Goal: Information Seeking & Learning: Find specific page/section

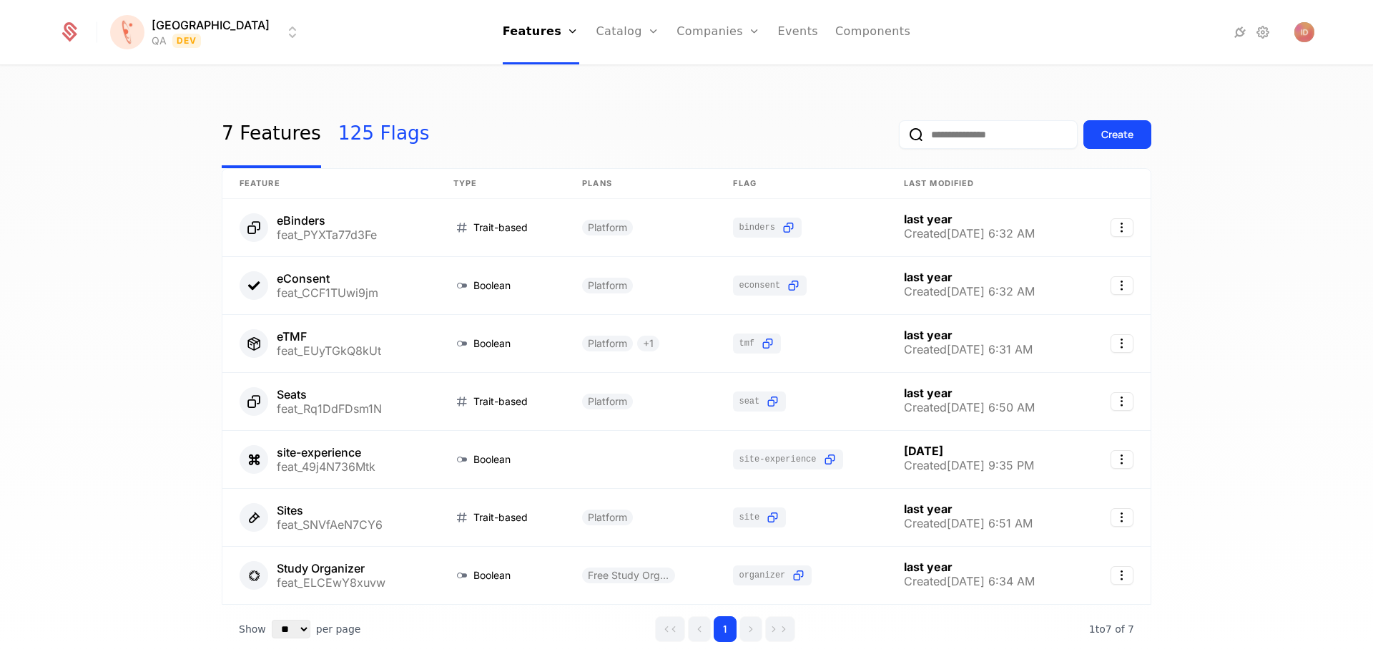
click at [383, 142] on link "125 Flags" at bounding box center [384, 134] width 92 height 67
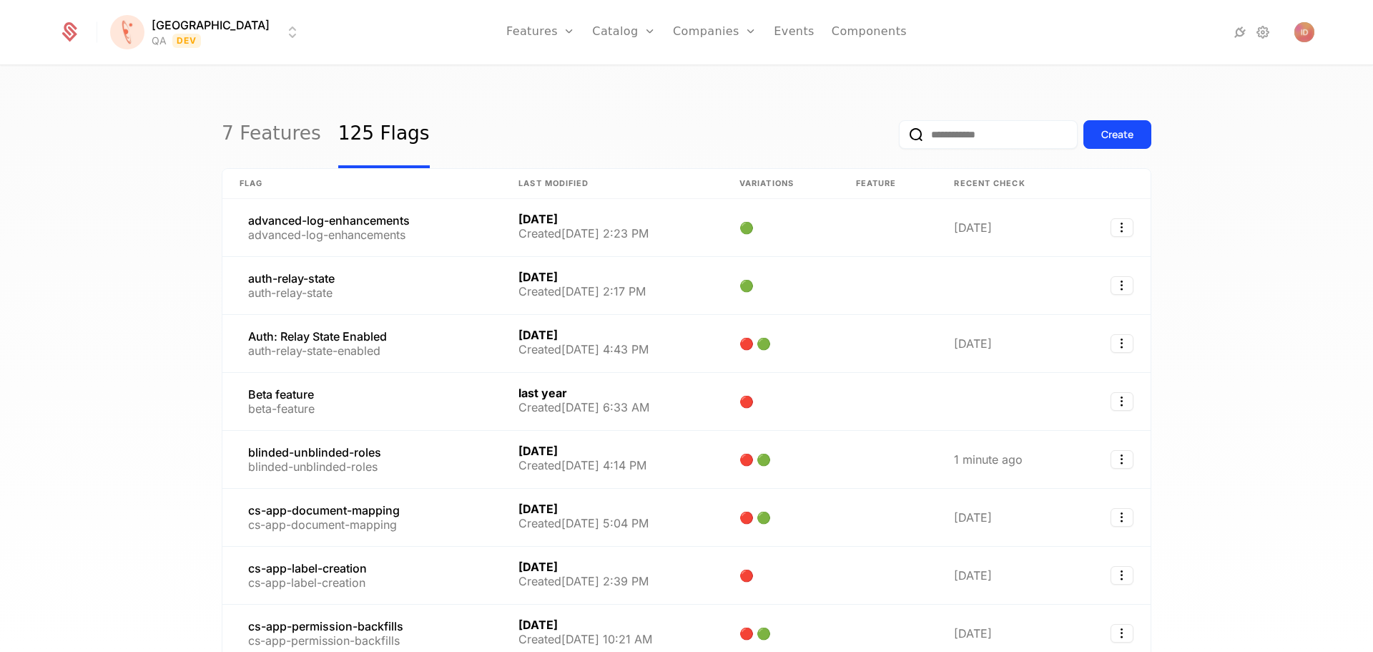
click at [965, 128] on input "email" at bounding box center [988, 134] width 179 height 29
click at [899, 137] on button "submit" at bounding box center [899, 137] width 0 height 0
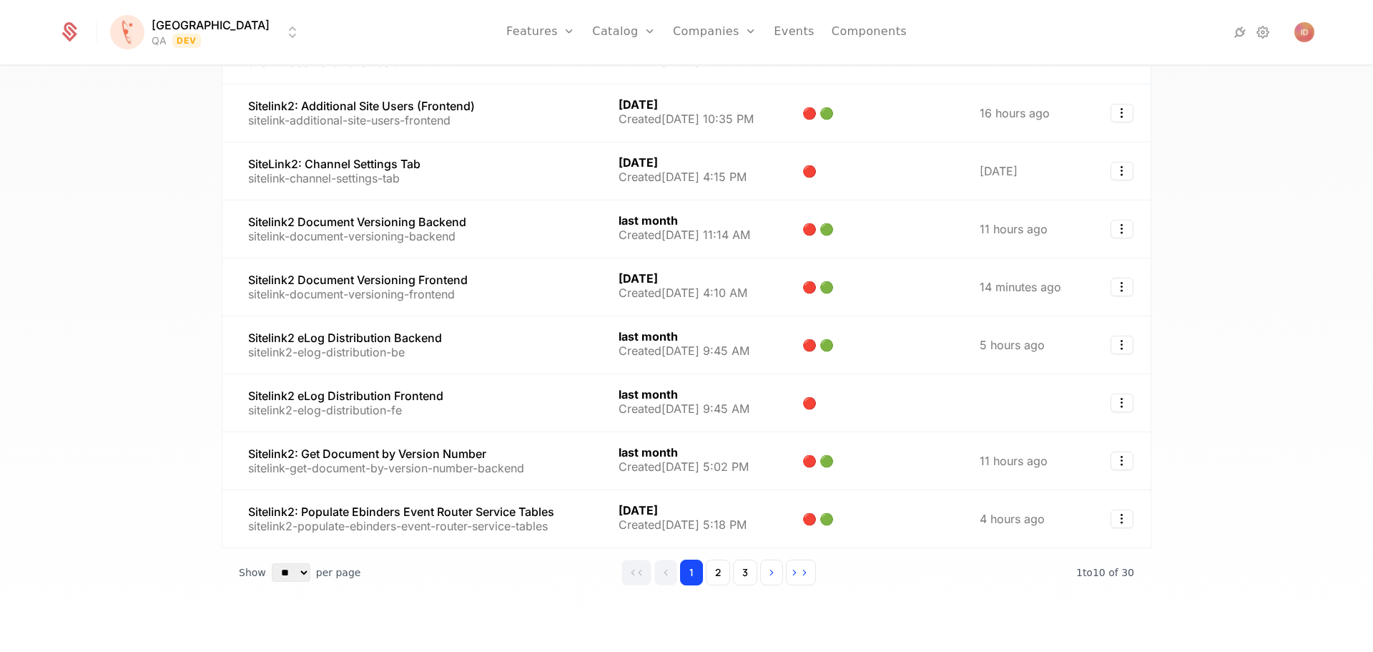
scroll to position [247, 0]
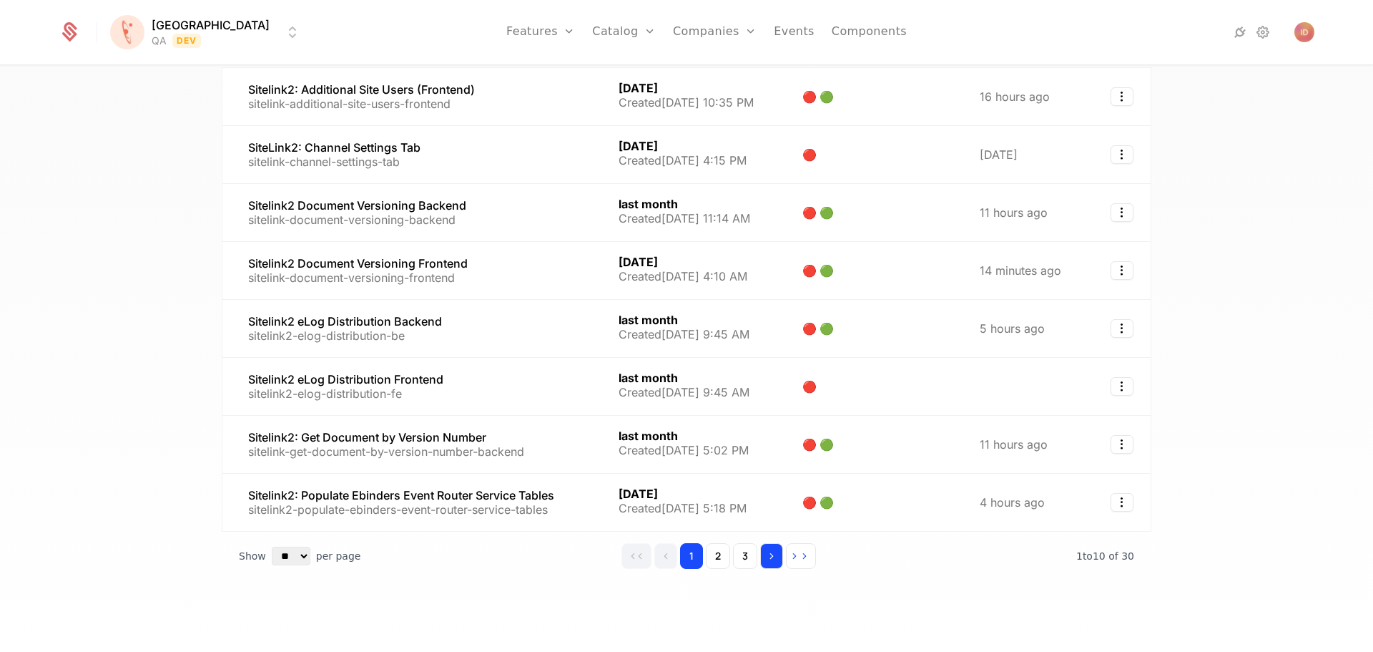
type input "********"
click at [764, 564] on button "Go to next page" at bounding box center [771, 556] width 23 height 26
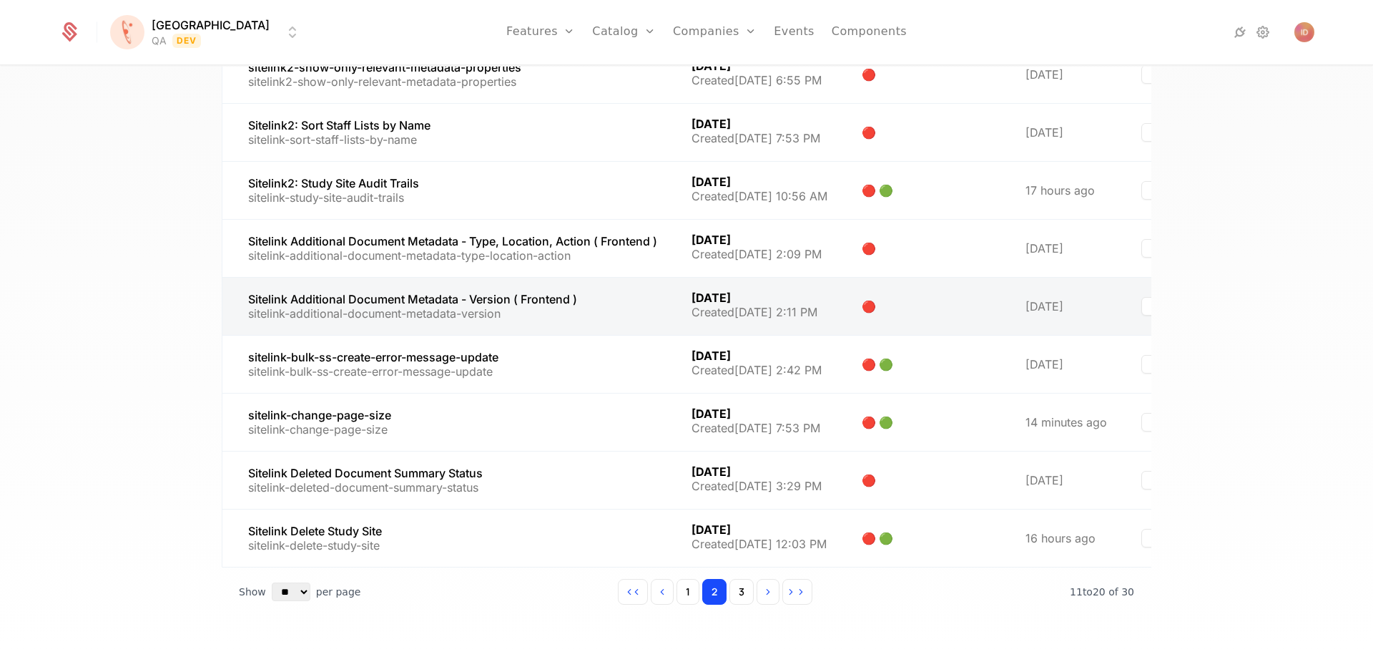
scroll to position [215, 0]
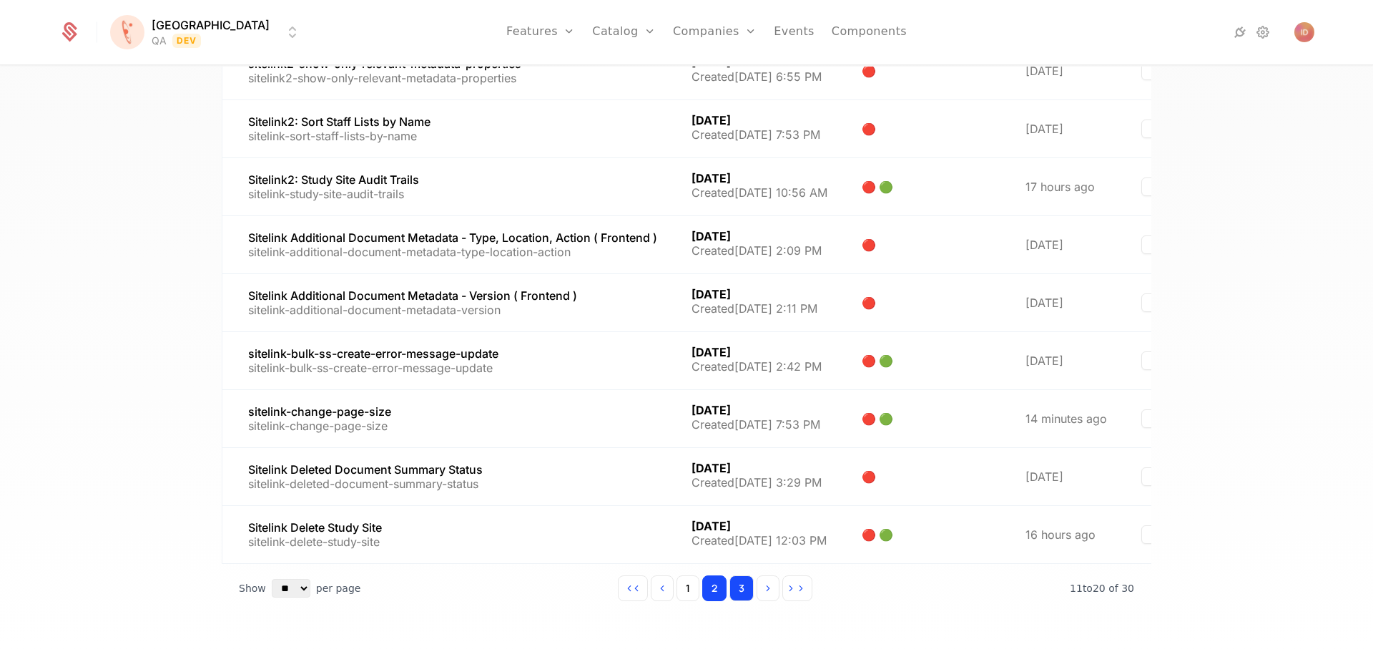
click at [742, 601] on button "3" at bounding box center [742, 588] width 24 height 26
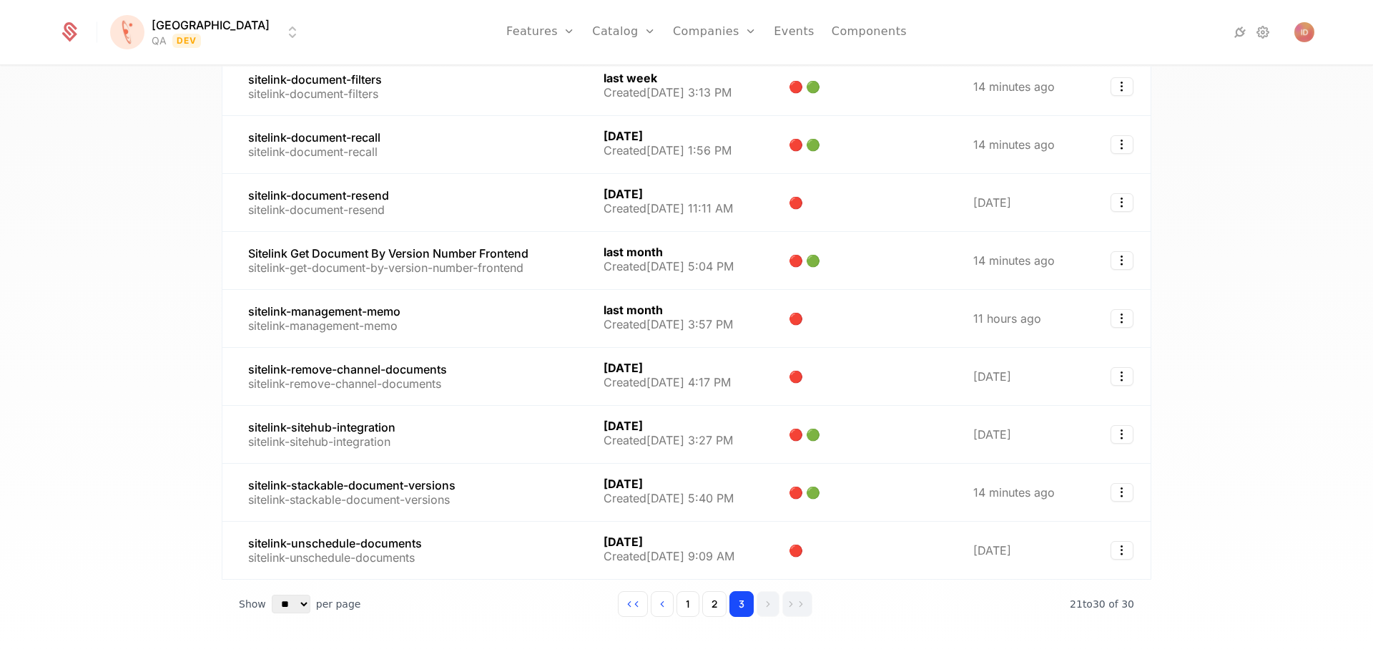
scroll to position [215, 0]
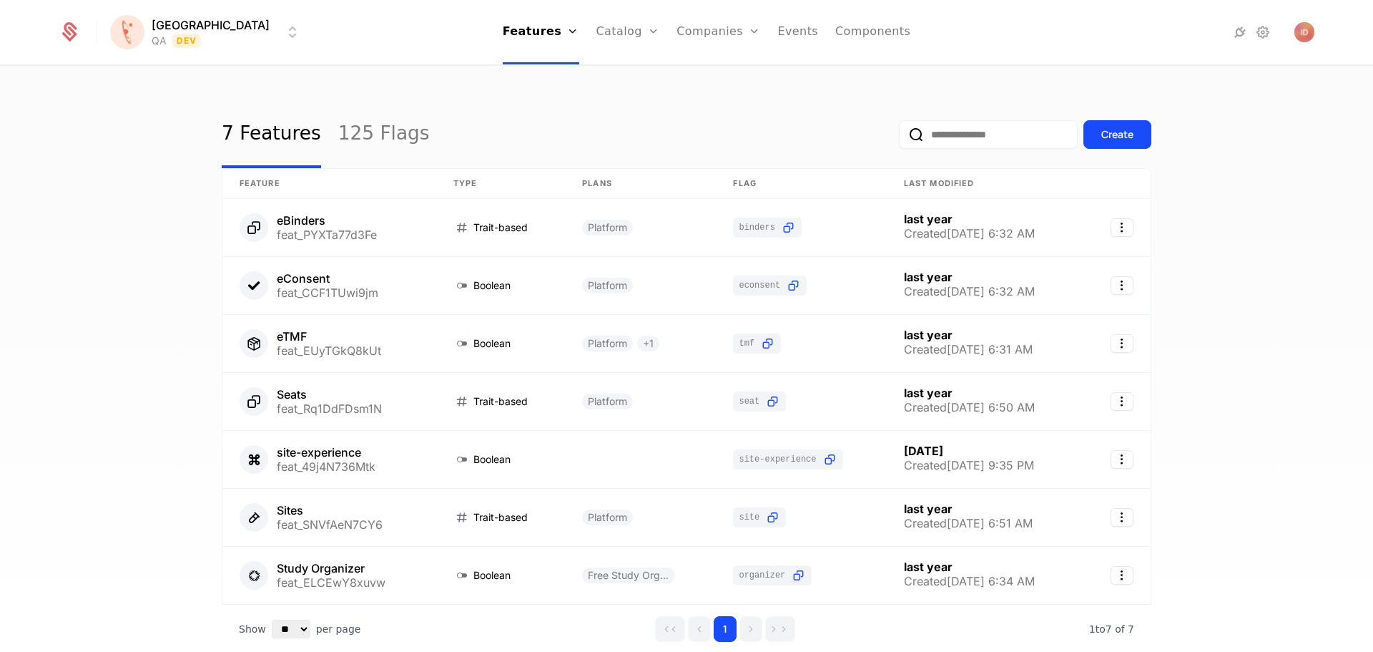
click at [957, 132] on input "email" at bounding box center [988, 134] width 179 height 29
type input "*****"
click at [899, 137] on button "submit" at bounding box center [899, 137] width 0 height 0
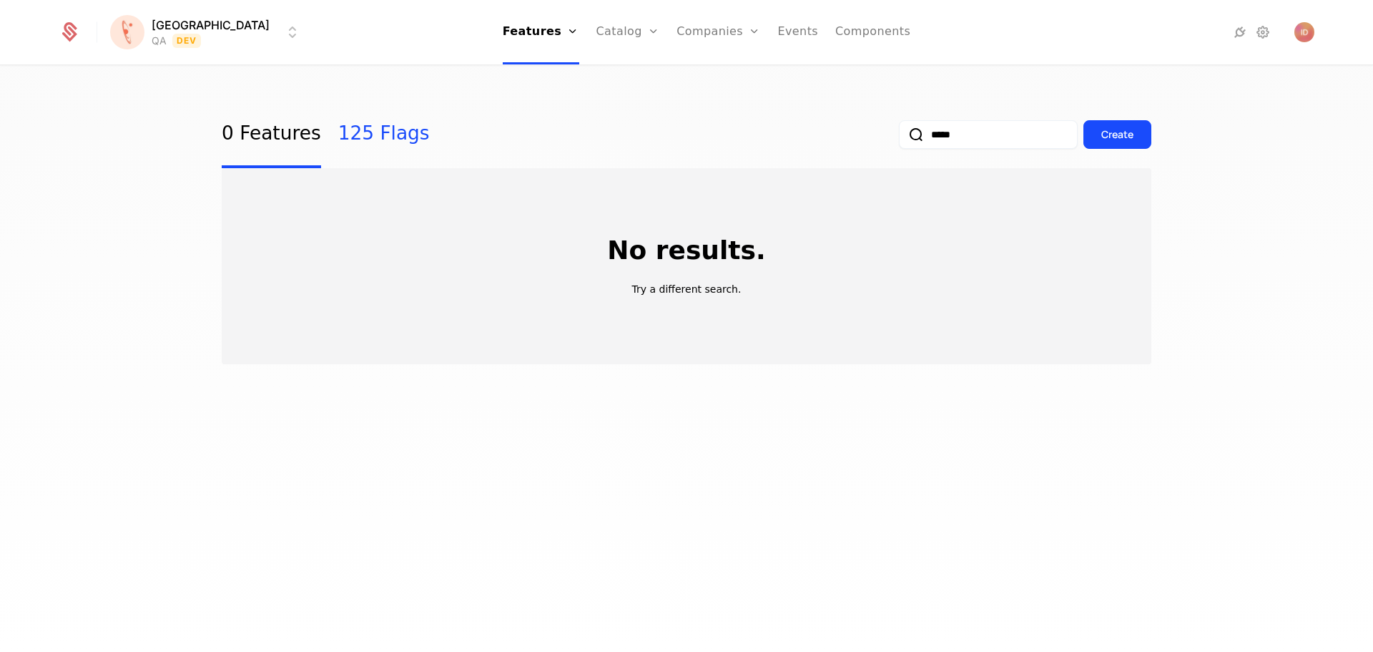
click at [365, 131] on link "125 Flags" at bounding box center [384, 134] width 92 height 67
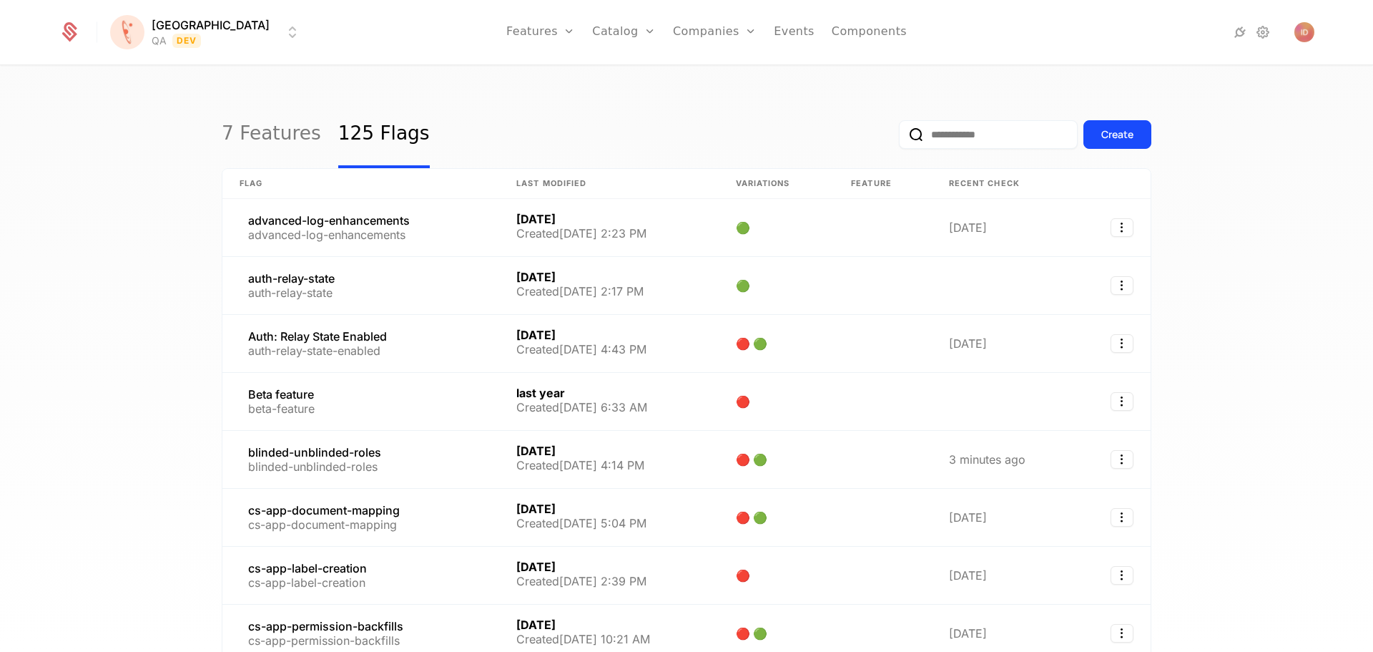
drag, startPoint x: 957, startPoint y: 150, endPoint x: 957, endPoint y: 142, distance: 7.9
click at [957, 148] on div "Create" at bounding box center [1025, 134] width 252 height 67
click at [957, 140] on input "email" at bounding box center [988, 134] width 179 height 29
type input "*****"
click at [899, 137] on button "submit" at bounding box center [899, 137] width 0 height 0
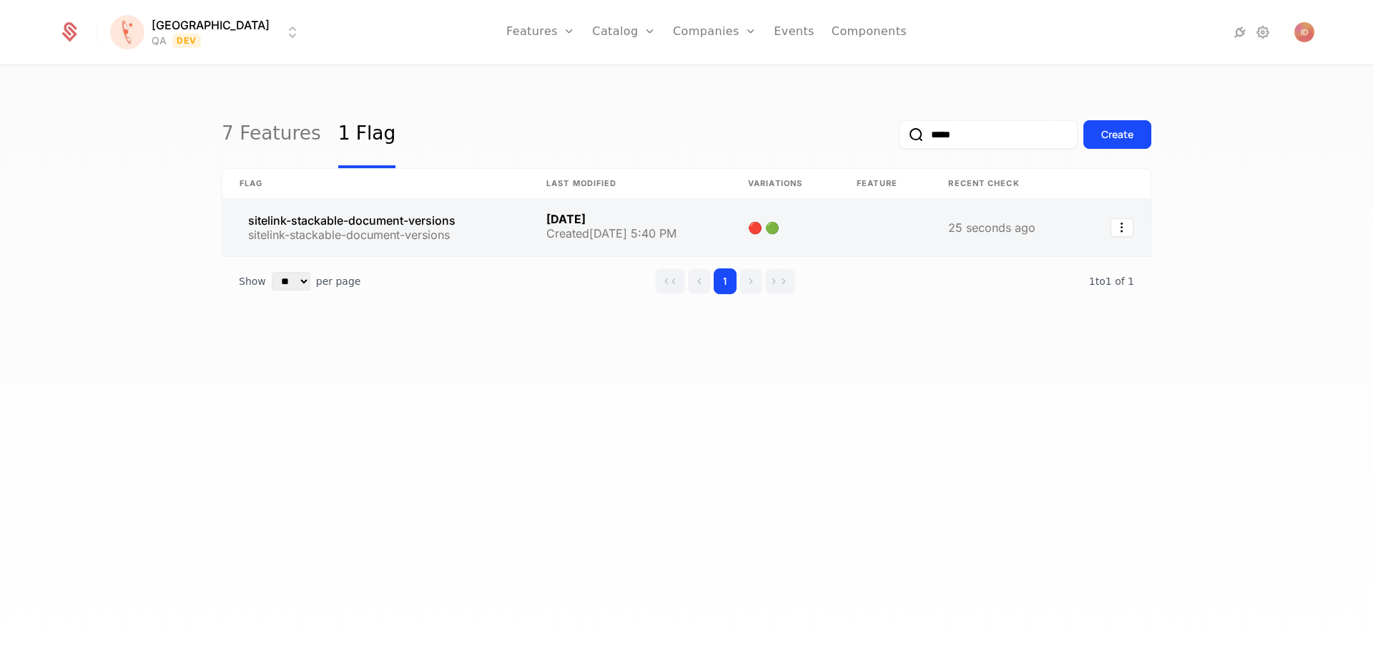
click at [386, 222] on link at bounding box center [375, 227] width 307 height 57
